Goal: Task Accomplishment & Management: Manage account settings

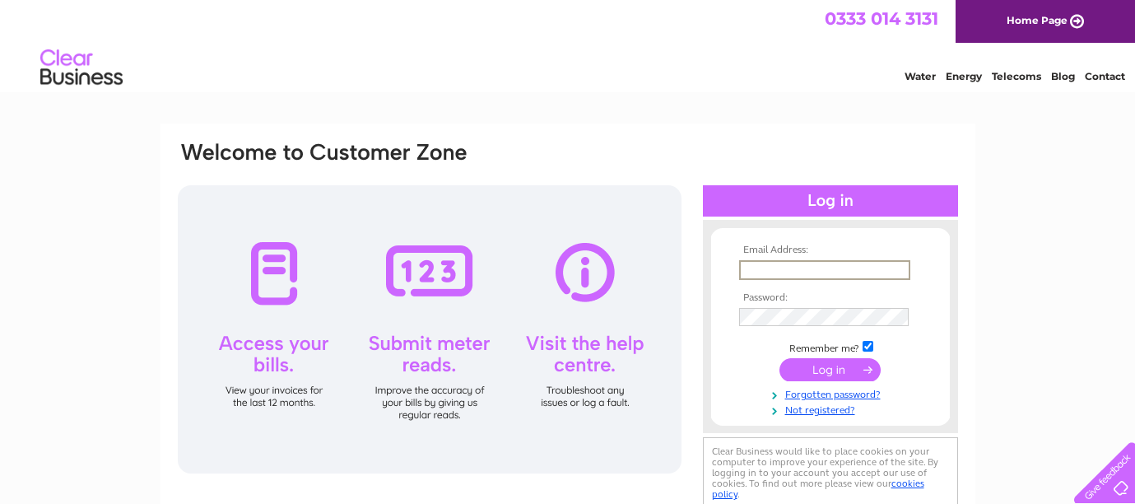
drag, startPoint x: 767, startPoint y: 266, endPoint x: 787, endPoint y: 247, distance: 27.4
click at [767, 262] on input "text" at bounding box center [824, 270] width 171 height 20
type input "enquiries@uphs.co.uk"
click at [779, 358] on input "submit" at bounding box center [829, 369] width 101 height 23
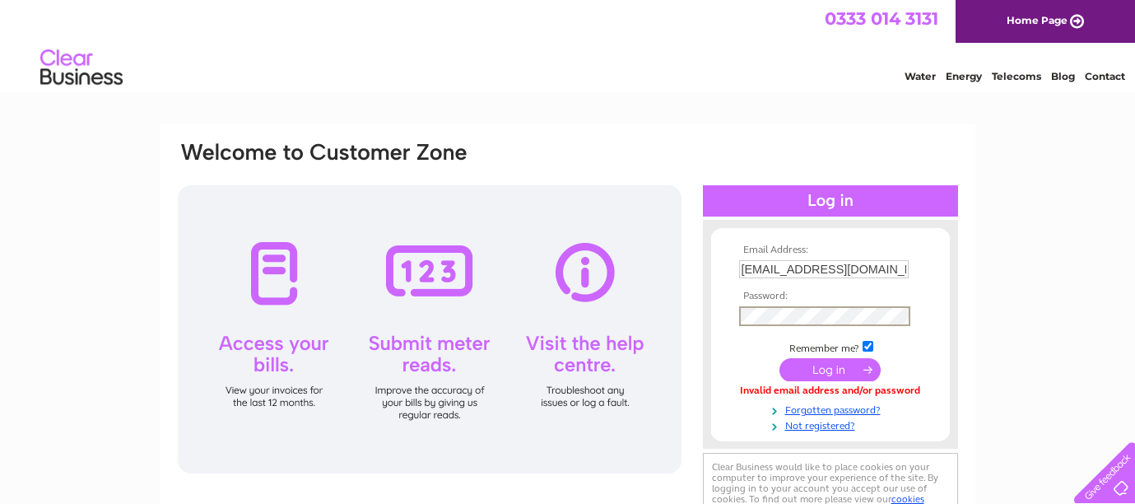
click at [779, 358] on input "submit" at bounding box center [829, 369] width 101 height 23
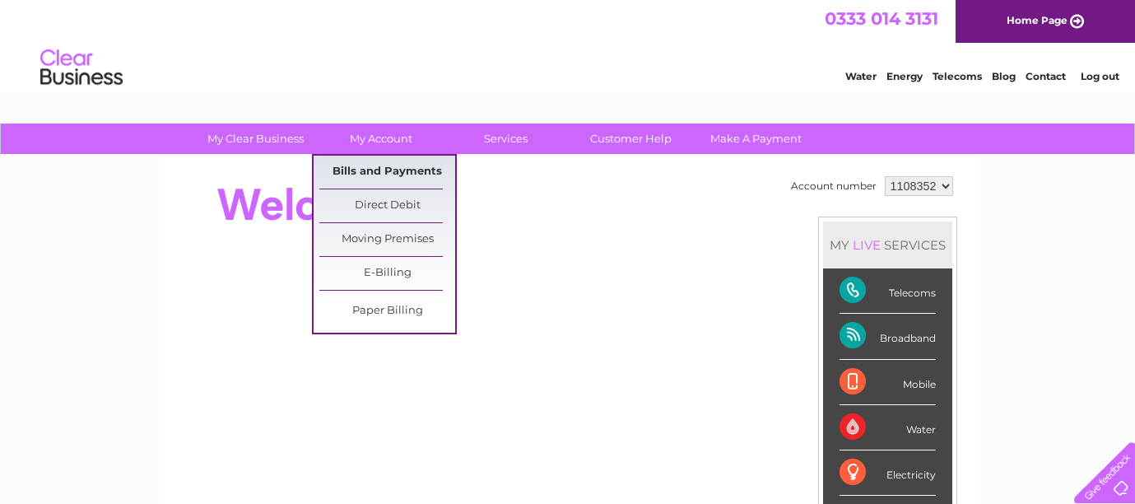
click at [346, 175] on link "Bills and Payments" at bounding box center [387, 172] width 136 height 33
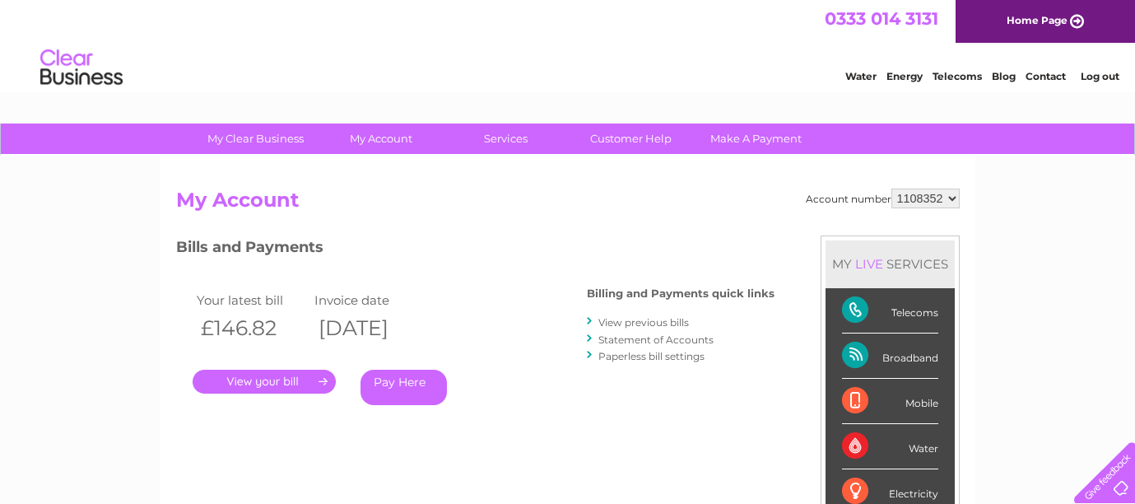
click at [651, 326] on link "View previous bills" at bounding box center [643, 322] width 91 height 12
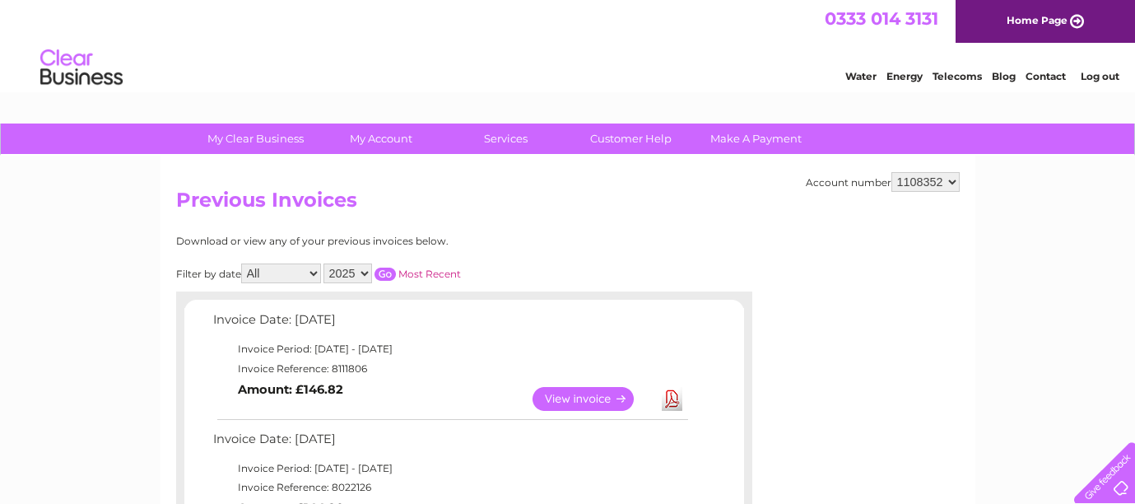
click at [662, 397] on link "Download" at bounding box center [672, 399] width 21 height 24
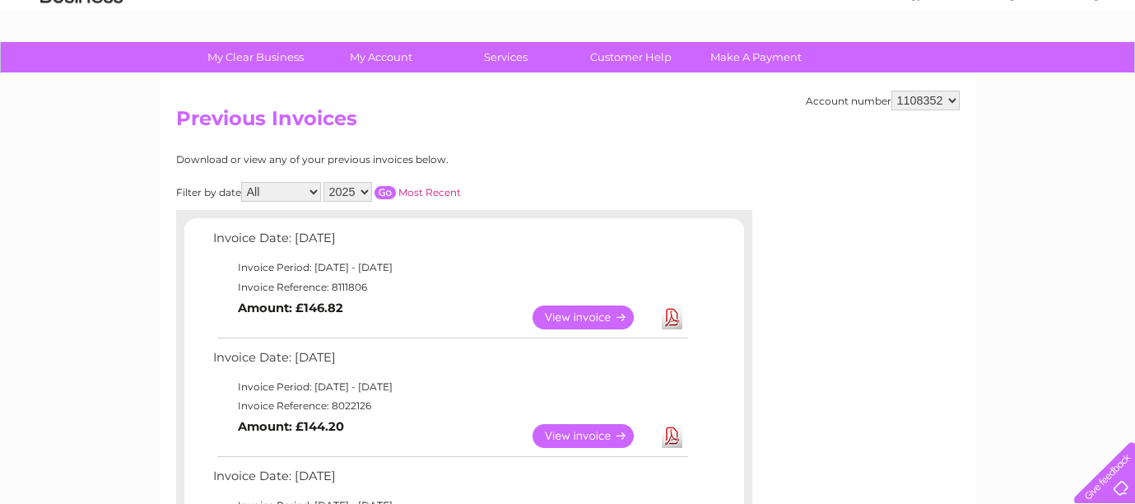
scroll to position [247, 0]
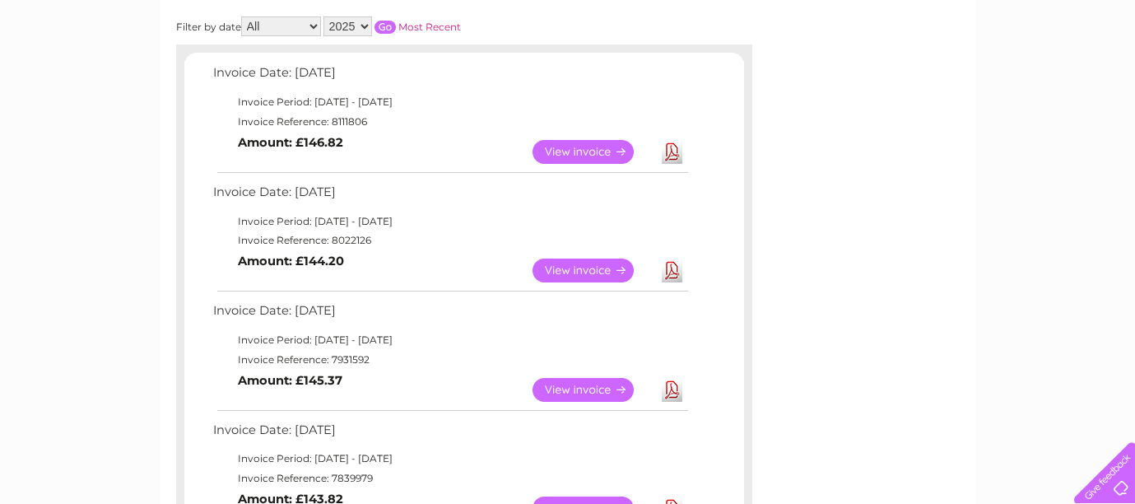
click at [668, 270] on link "Download" at bounding box center [672, 270] width 21 height 24
